Goal: Information Seeking & Learning: Check status

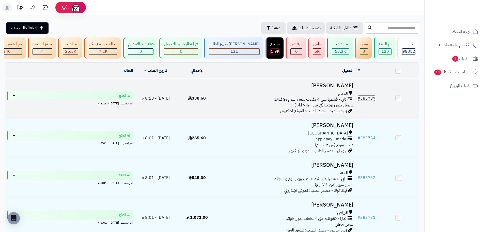
click at [365, 101] on link "# 383737" at bounding box center [367, 98] width 18 height 6
